Goal: Communication & Community: Ask a question

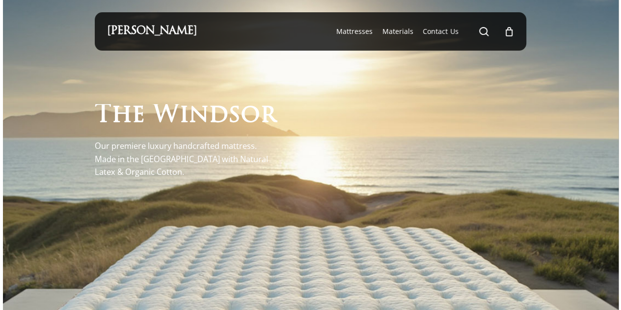
click at [123, 147] on p "Our premiere luxury handcrafted mattress. Made in the [GEOGRAPHIC_DATA] with Na…" at bounding box center [186, 158] width 182 height 39
click at [278, 261] on div at bounding box center [311, 277] width 432 height 452
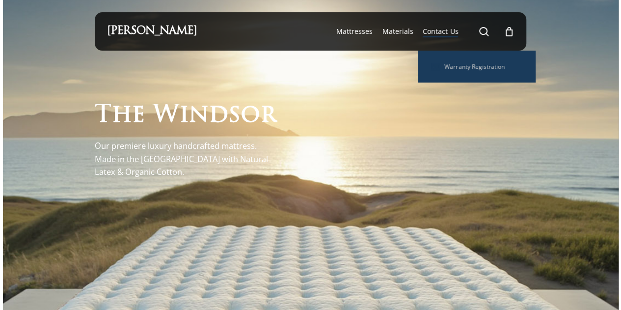
click at [451, 38] on li "Contact Us Warranty Registration" at bounding box center [440, 31] width 45 height 38
click at [449, 34] on span "Contact Us" at bounding box center [440, 31] width 35 height 9
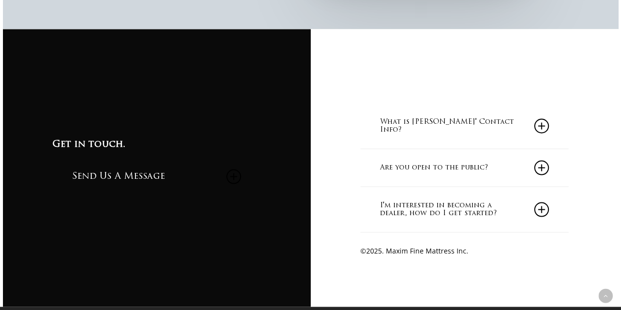
scroll to position [845, 0]
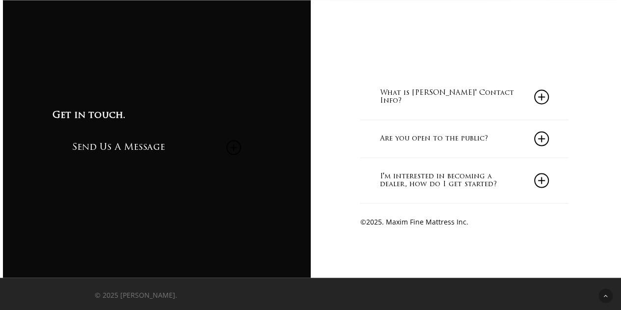
click at [453, 95] on link "What is Maxim Mattress' Contact Info?" at bounding box center [464, 96] width 169 height 45
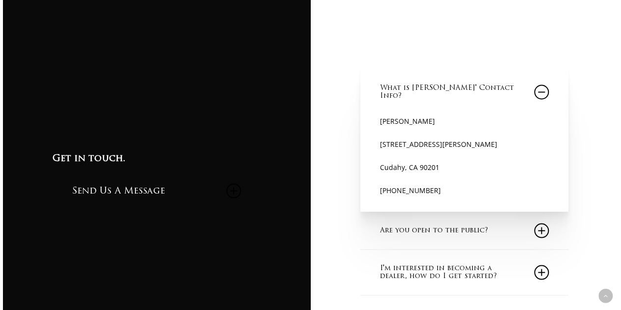
click at [453, 95] on link "What is Maxim Mattress' Contact Info?" at bounding box center [464, 91] width 169 height 45
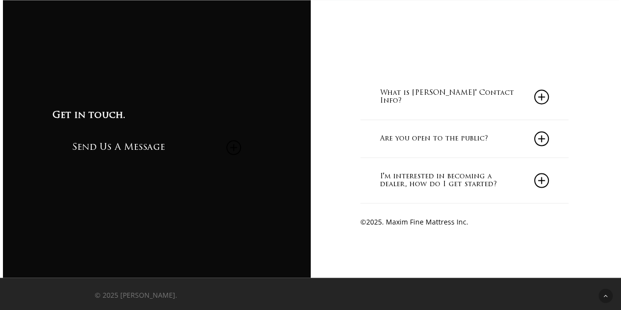
click at [445, 138] on link "Are you open to the public?" at bounding box center [464, 138] width 169 height 37
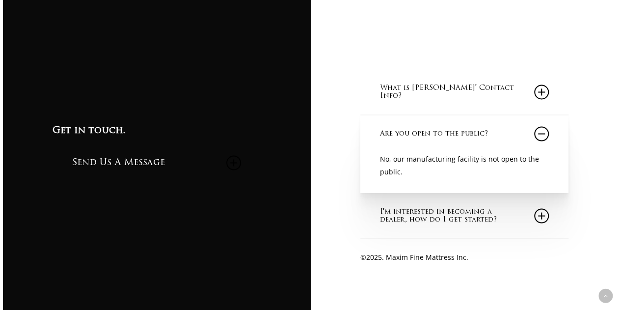
click at [445, 138] on link "Are you open to the public?" at bounding box center [464, 133] width 169 height 37
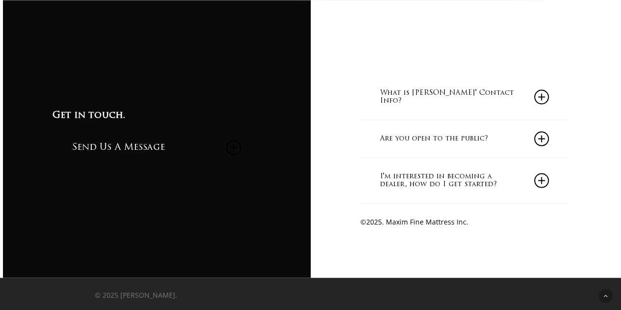
click at [427, 174] on link "I'm interested in becoming a dealer, how do I get started?" at bounding box center [464, 180] width 169 height 45
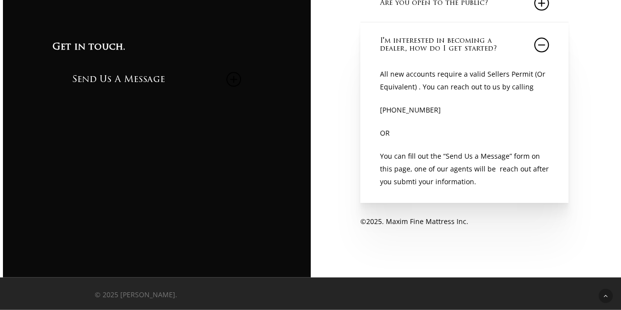
scroll to position [980, 0]
click at [150, 298] on p "© 2025 [PERSON_NAME]." at bounding box center [182, 294] width 175 height 11
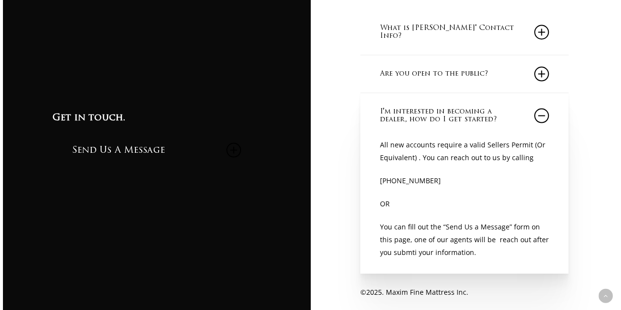
scroll to position [903, 0]
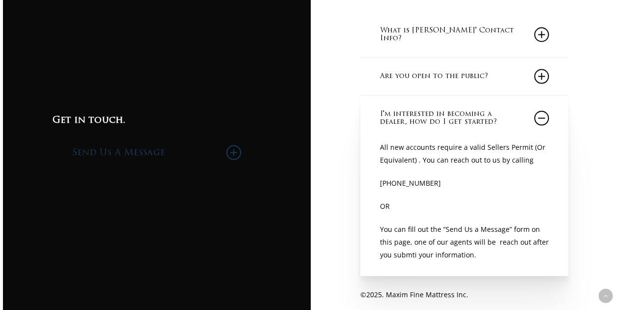
click at [159, 155] on link "Send Us A Message" at bounding box center [156, 152] width 169 height 43
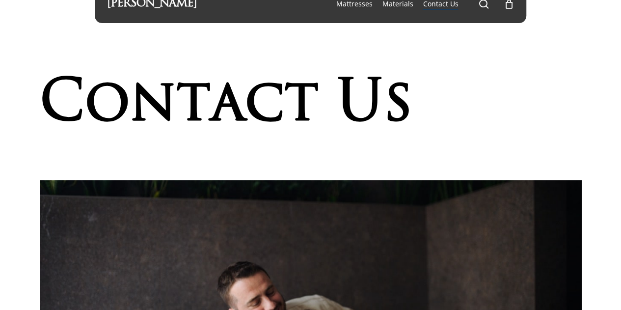
scroll to position [0, 0]
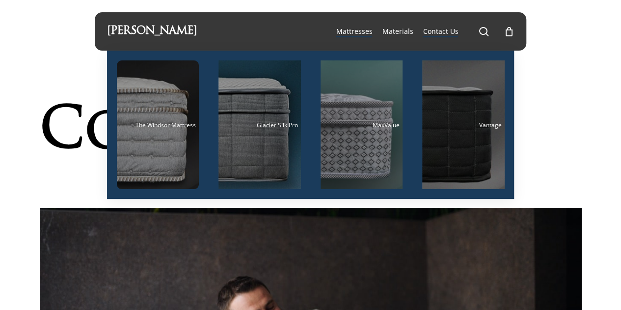
click at [141, 27] on link "[PERSON_NAME]" at bounding box center [152, 31] width 90 height 11
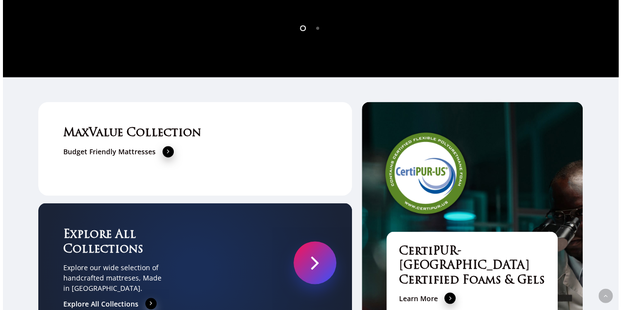
scroll to position [2645, 0]
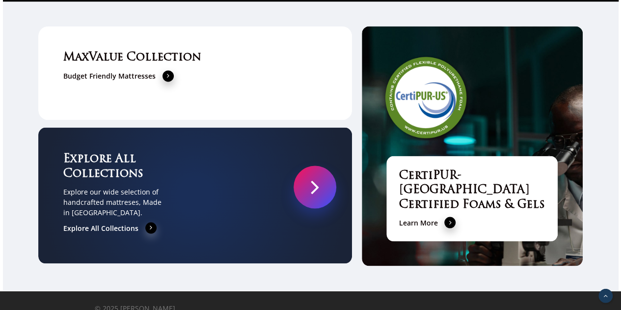
click at [606, 301] on icon "Back to top" at bounding box center [606, 296] width 14 height 14
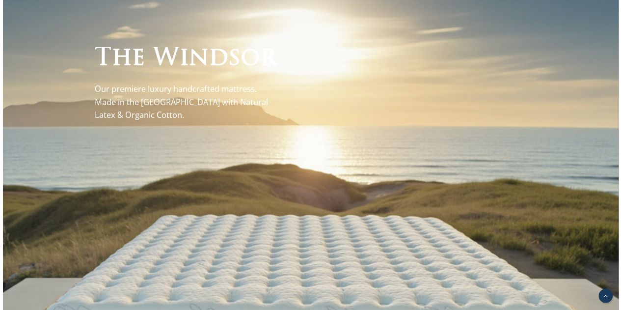
scroll to position [0, 0]
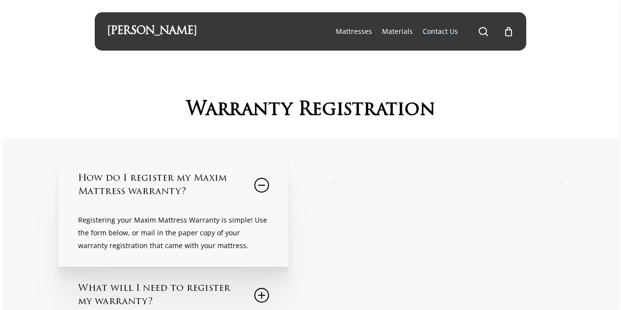
scroll to position [136, 0]
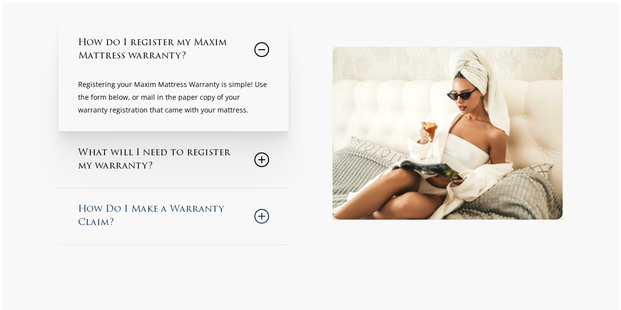
click at [270, 212] on div "How Do I Make a Warranty Claim? After successfully registering your warranty yo…" at bounding box center [173, 216] width 230 height 56
click at [266, 213] on icon at bounding box center [261, 216] width 15 height 15
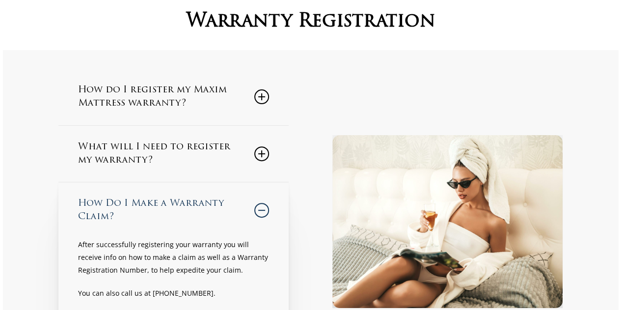
scroll to position [0, 0]
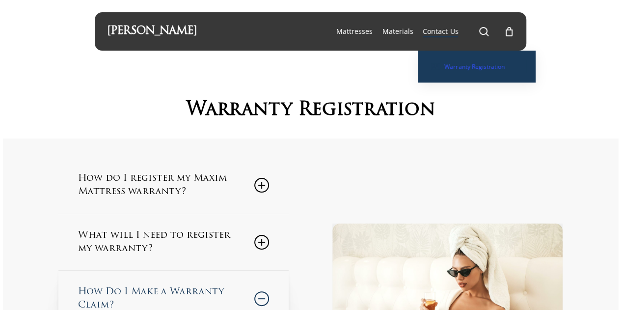
click at [446, 29] on span "Contact Us" at bounding box center [440, 31] width 35 height 9
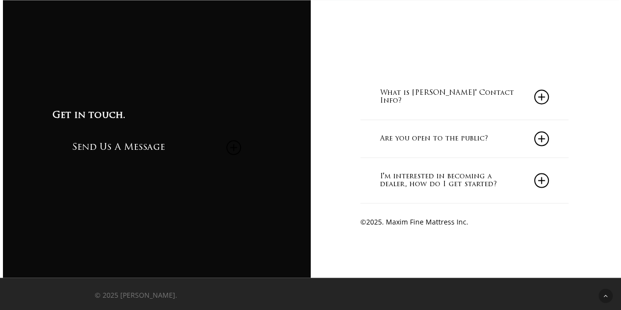
scroll to position [845, 0]
click at [168, 149] on link "Send Us A Message" at bounding box center [156, 147] width 169 height 43
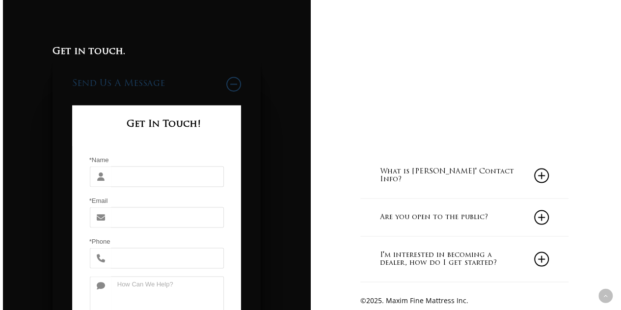
click at [137, 178] on input "*Name" at bounding box center [167, 176] width 113 height 21
type input "[PERSON_NAME]"
click at [130, 223] on input "*Email" at bounding box center [167, 217] width 113 height 21
type input "[PERSON_NAME][EMAIL_ADDRESS][PERSON_NAME][DOMAIN_NAME]"
click at [189, 260] on input "*Phone" at bounding box center [167, 257] width 113 height 21
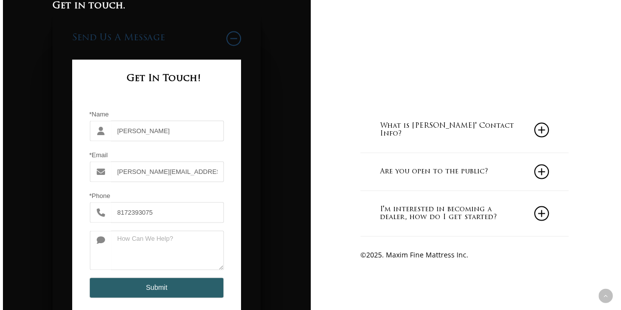
scroll to position [893, 0]
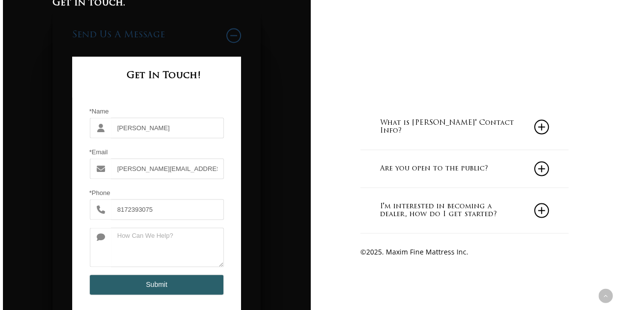
type input "8172393075"
click at [176, 251] on textarea at bounding box center [167, 246] width 113 height 39
type textarea "warranty question"
click at [164, 288] on button "Submit" at bounding box center [156, 284] width 135 height 21
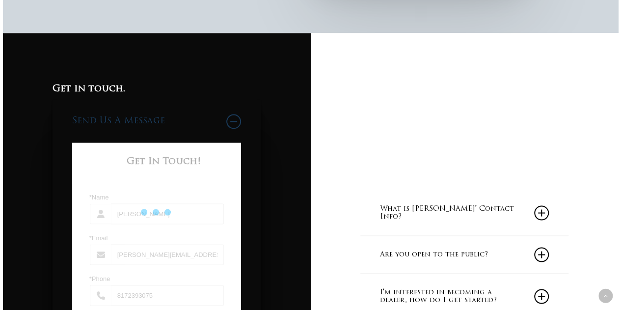
scroll to position [805, 0]
